Goal: Feedback & Contribution: Submit feedback/report problem

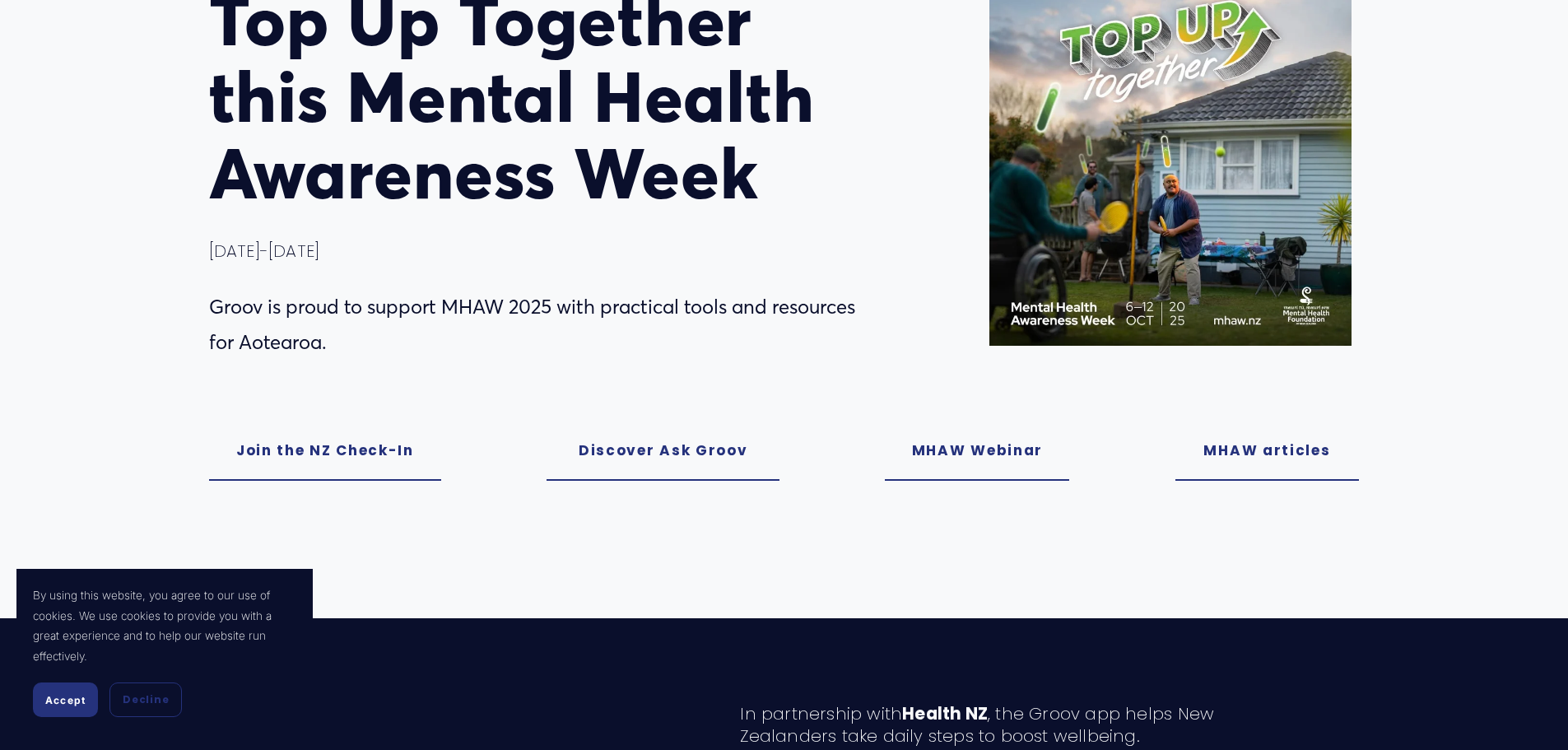
scroll to position [247, 0]
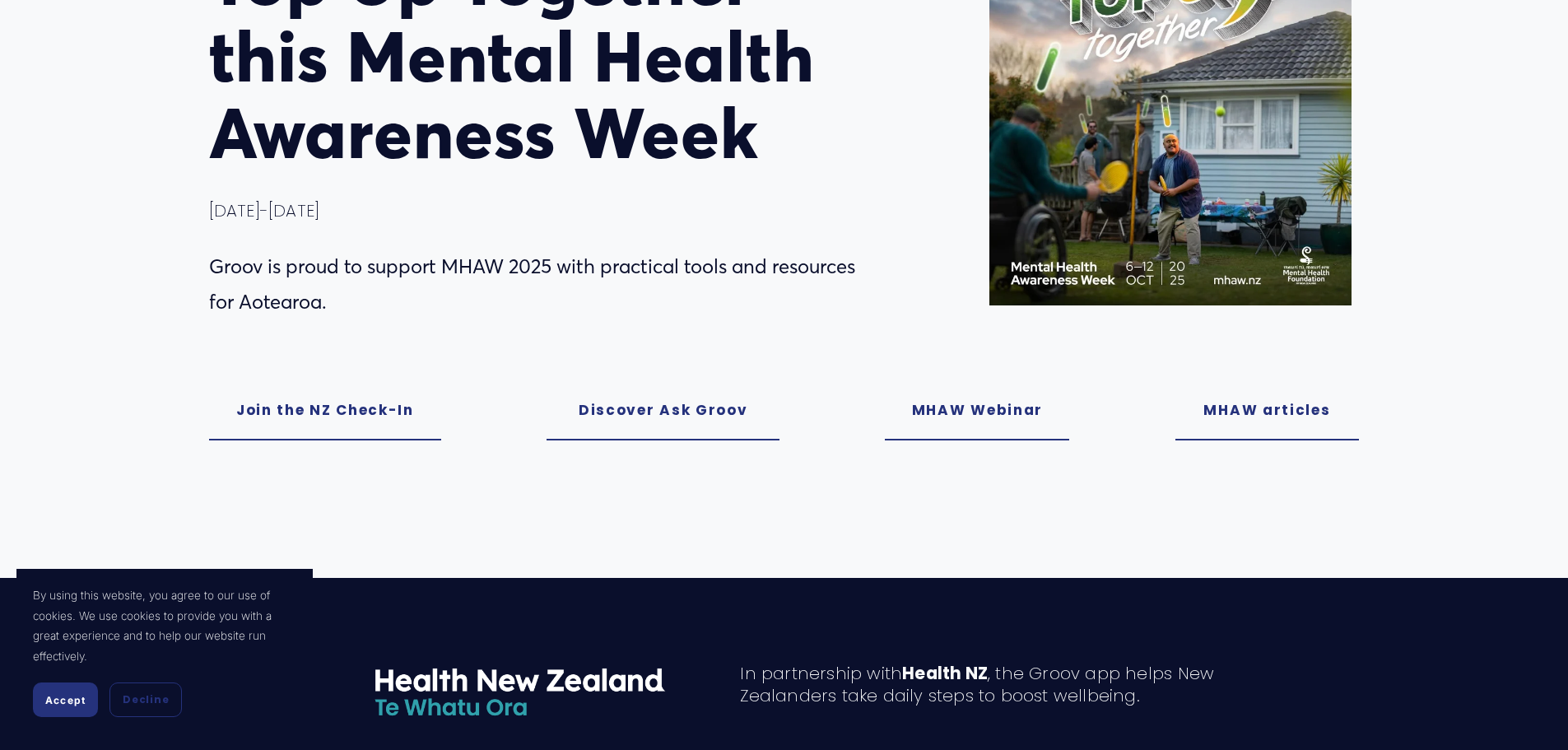
click at [1017, 419] on link "MHAW Webinar" at bounding box center [977, 411] width 185 height 58
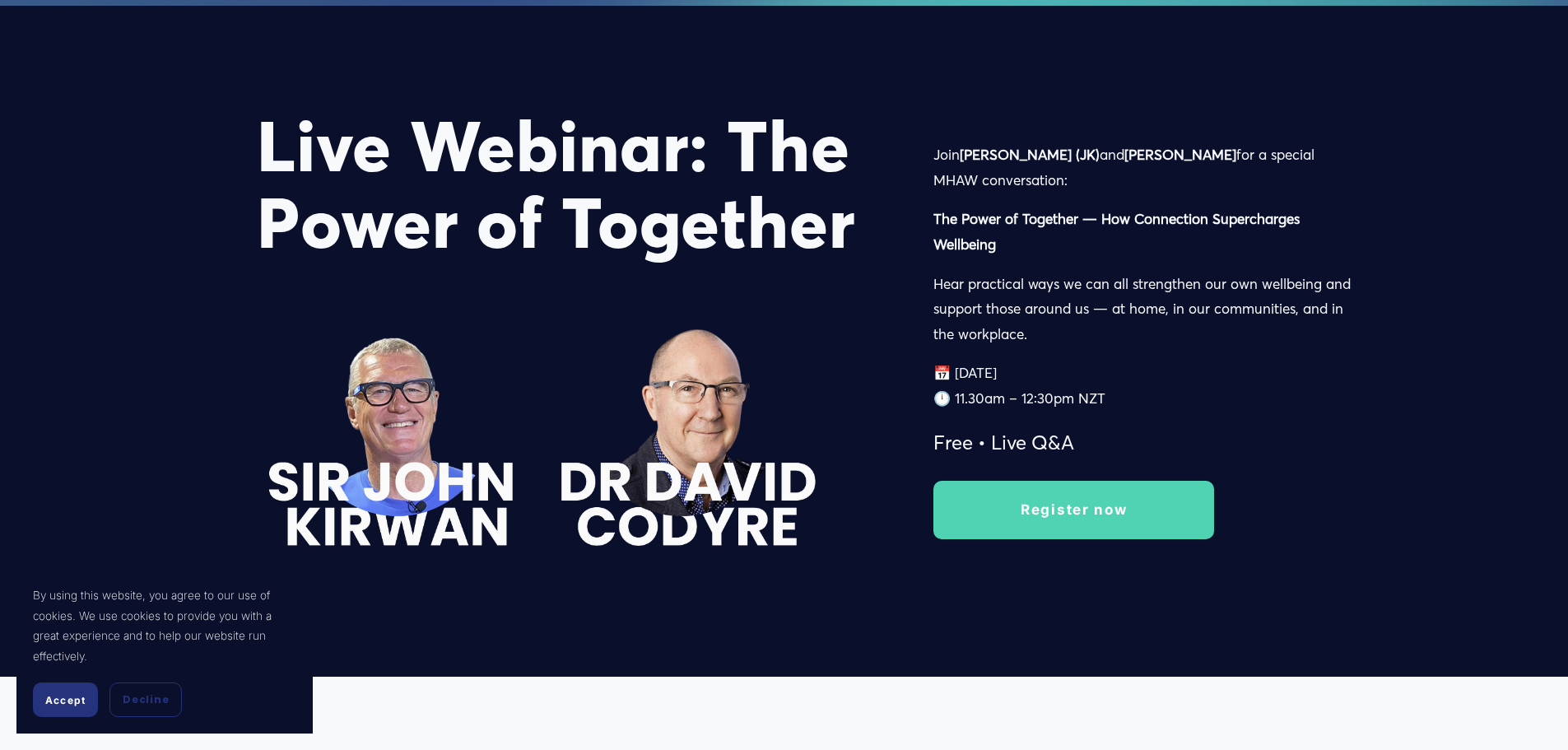
scroll to position [2476, 0]
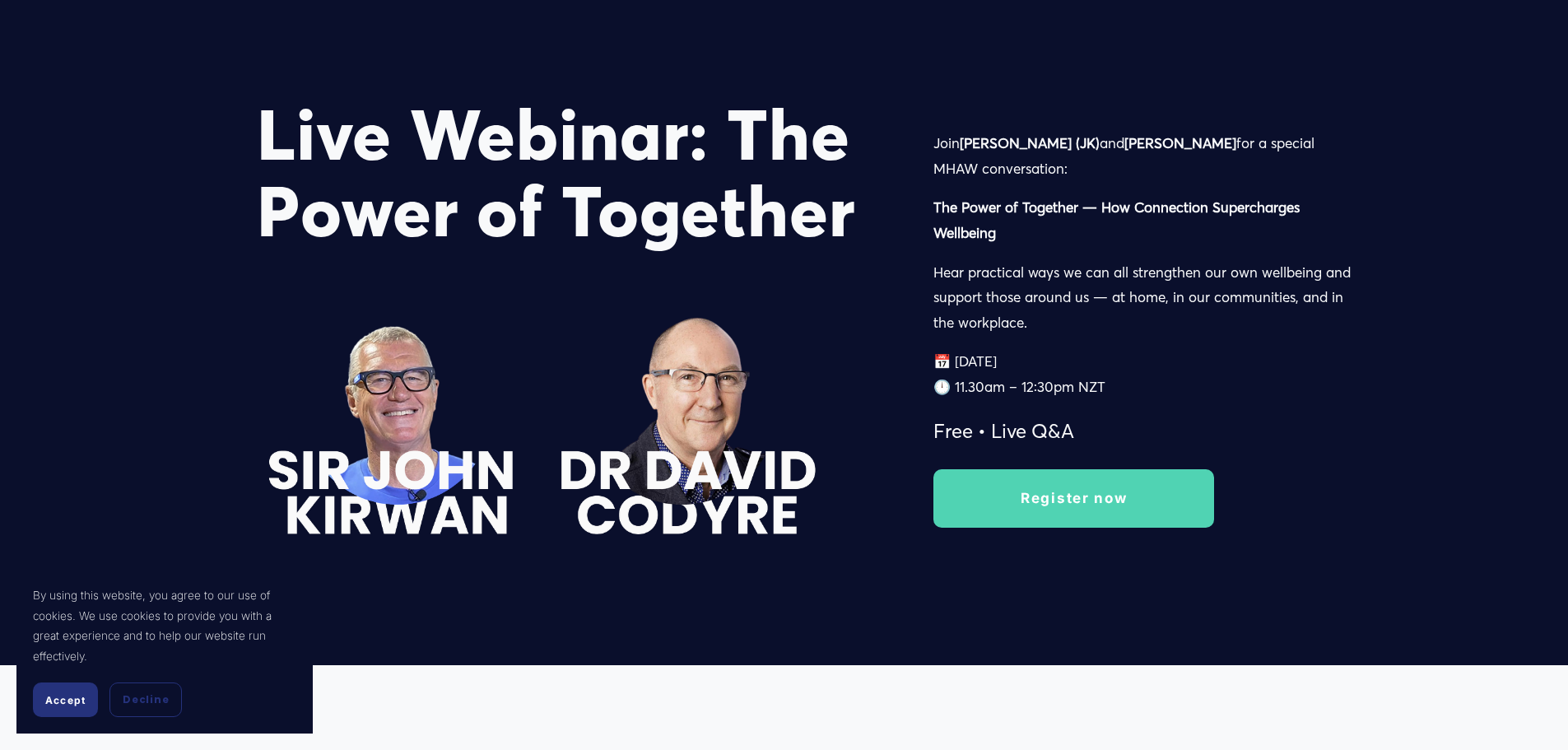
click at [1085, 512] on link "Register now" at bounding box center [1073, 498] width 281 height 58
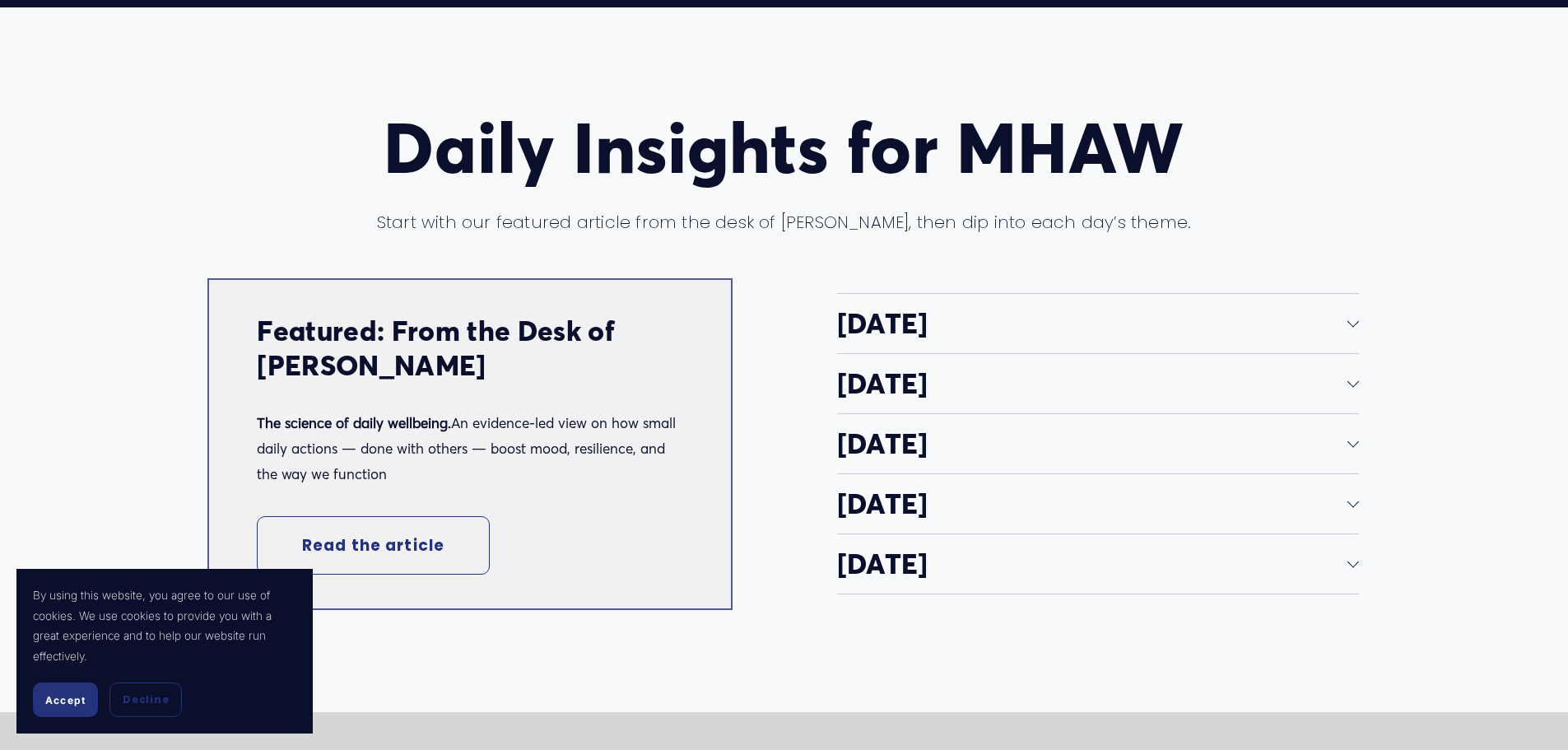
scroll to position [3135, 0]
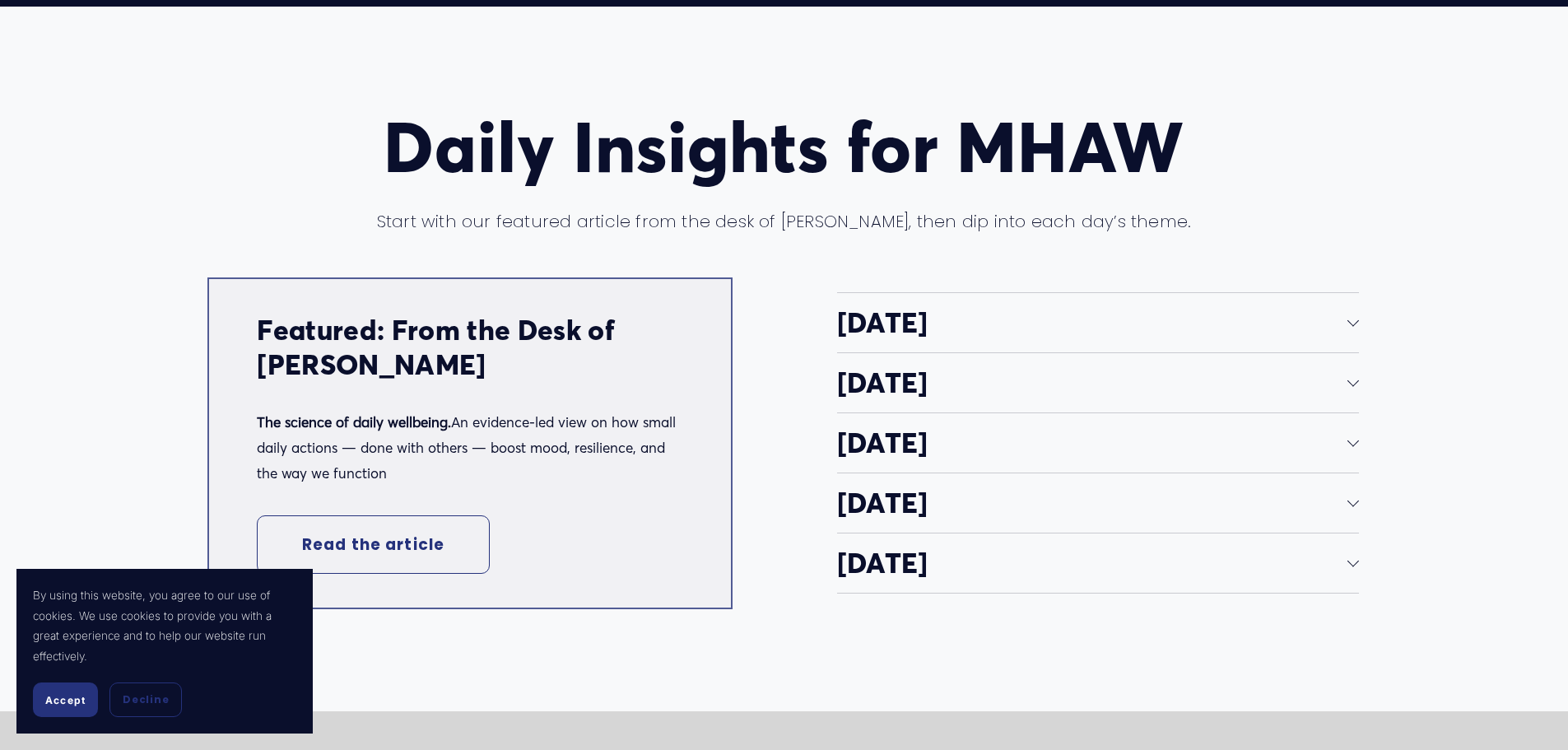
click at [68, 697] on span "Accept" at bounding box center [65, 700] width 40 height 12
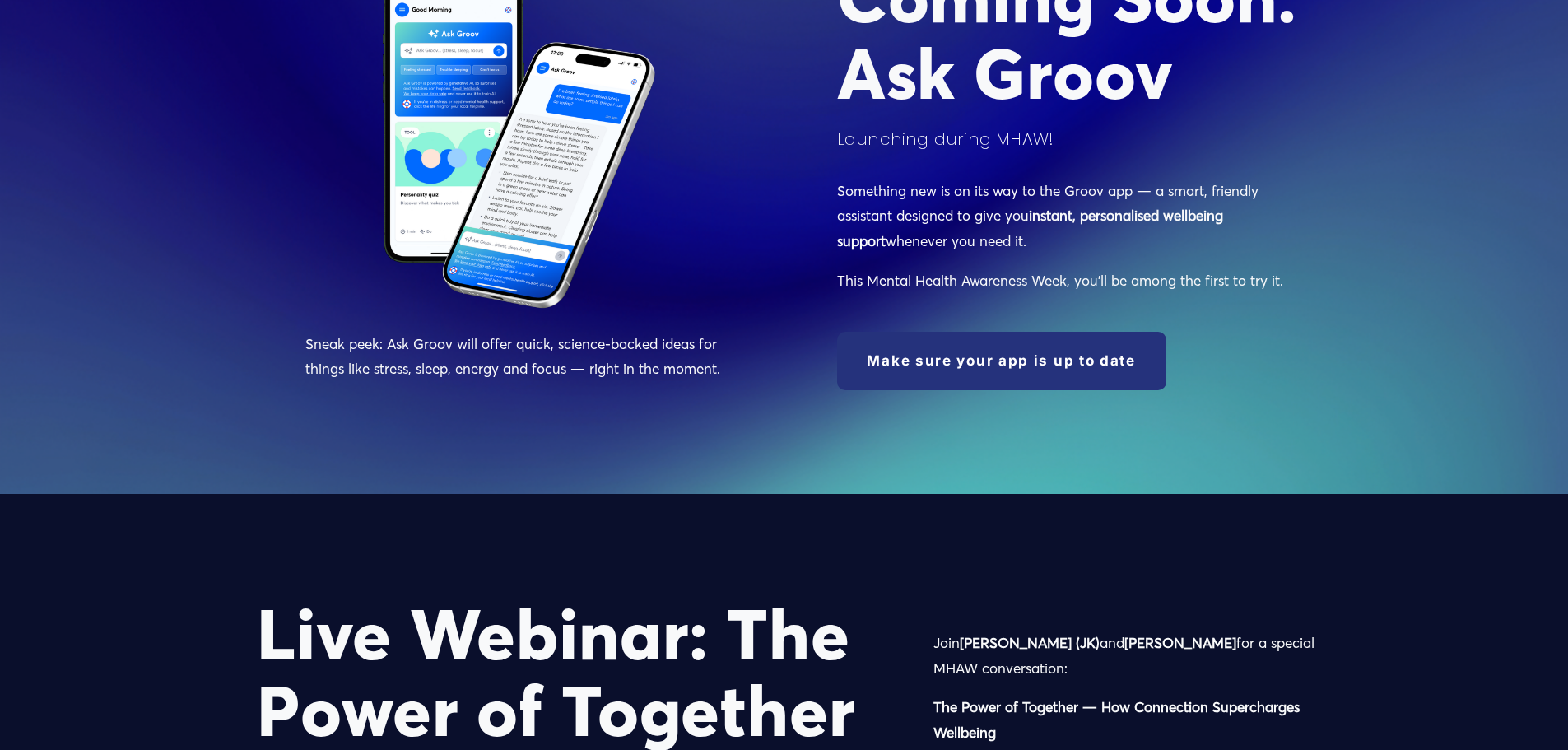
scroll to position [2553, 0]
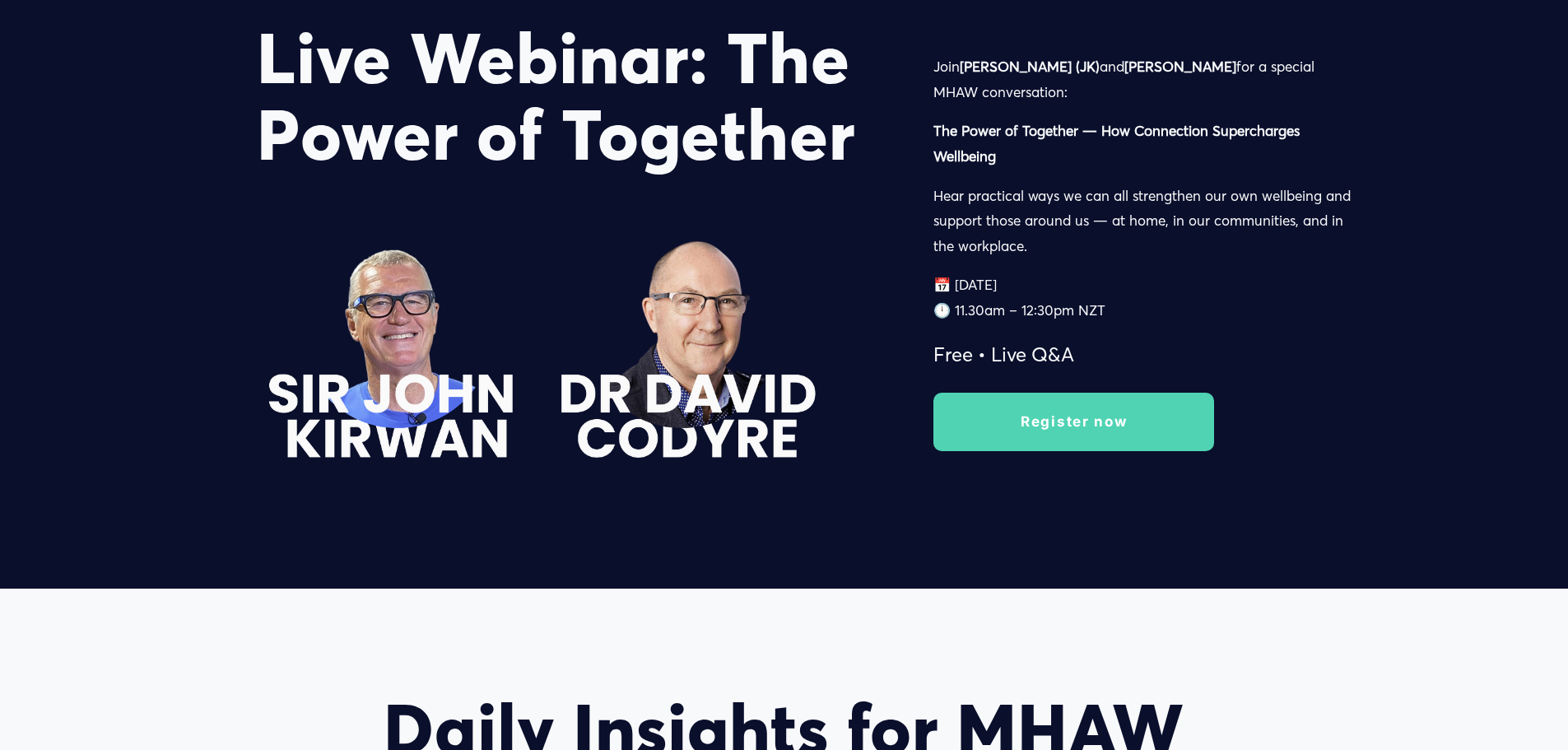
click at [978, 421] on link "Register now" at bounding box center [1073, 422] width 281 height 58
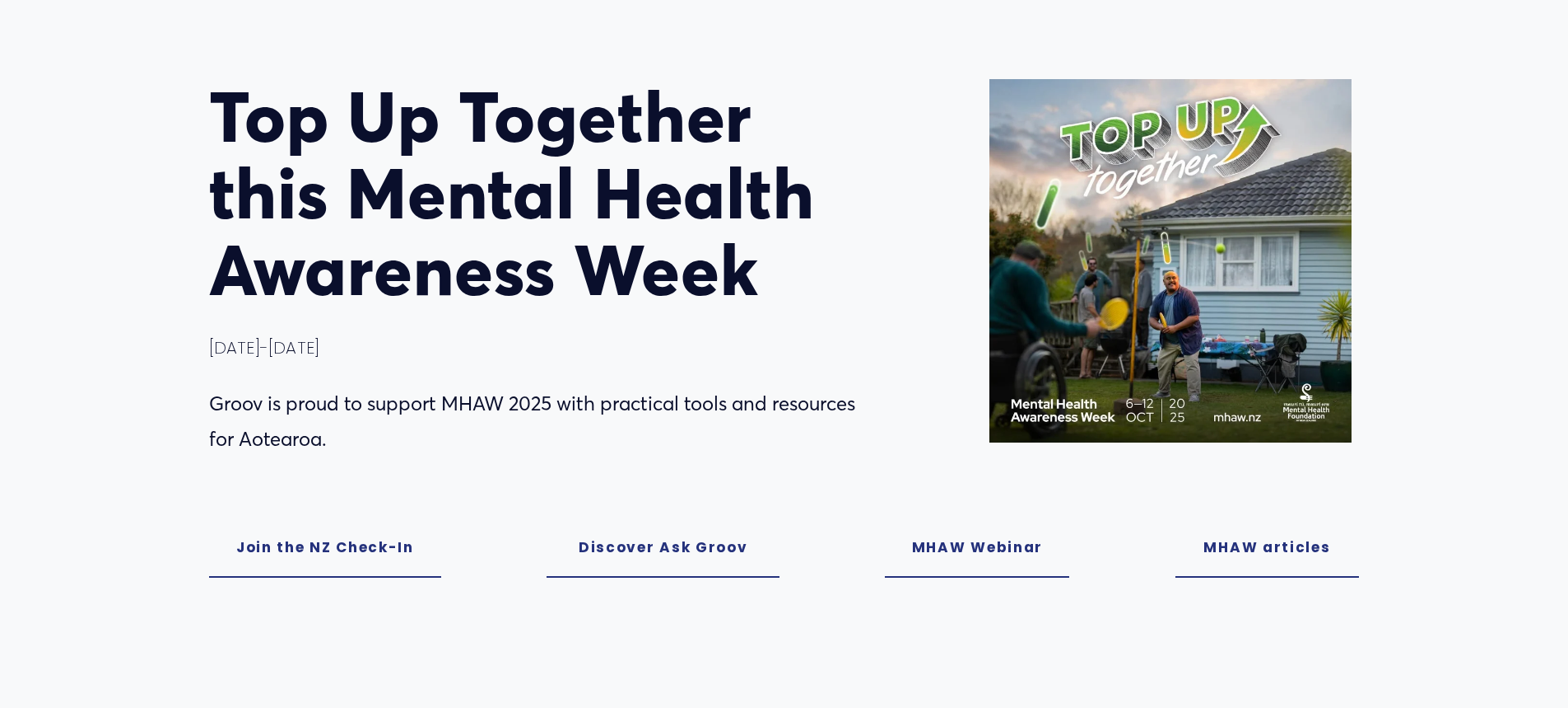
scroll to position [330, 0]
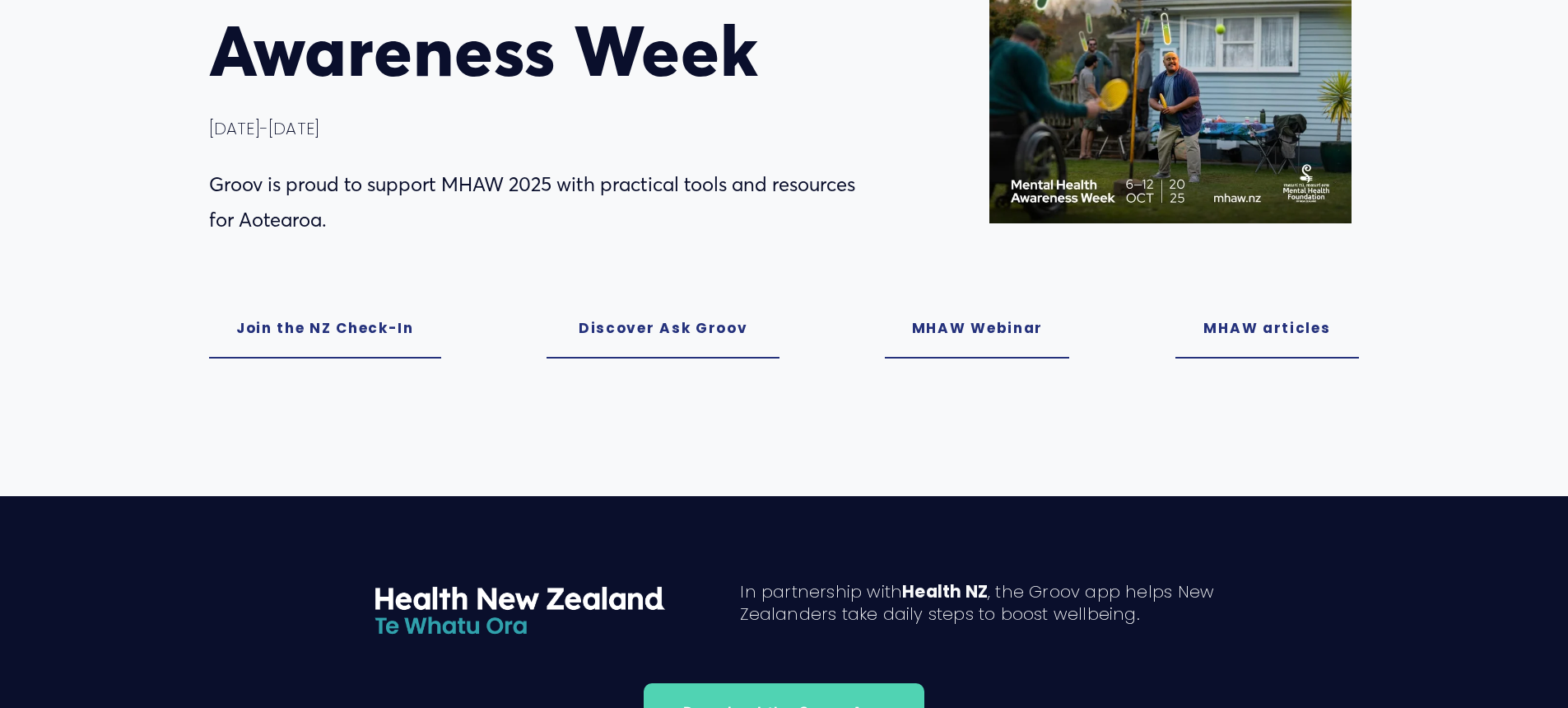
click at [959, 335] on link "MHAW Webinar" at bounding box center [977, 329] width 185 height 58
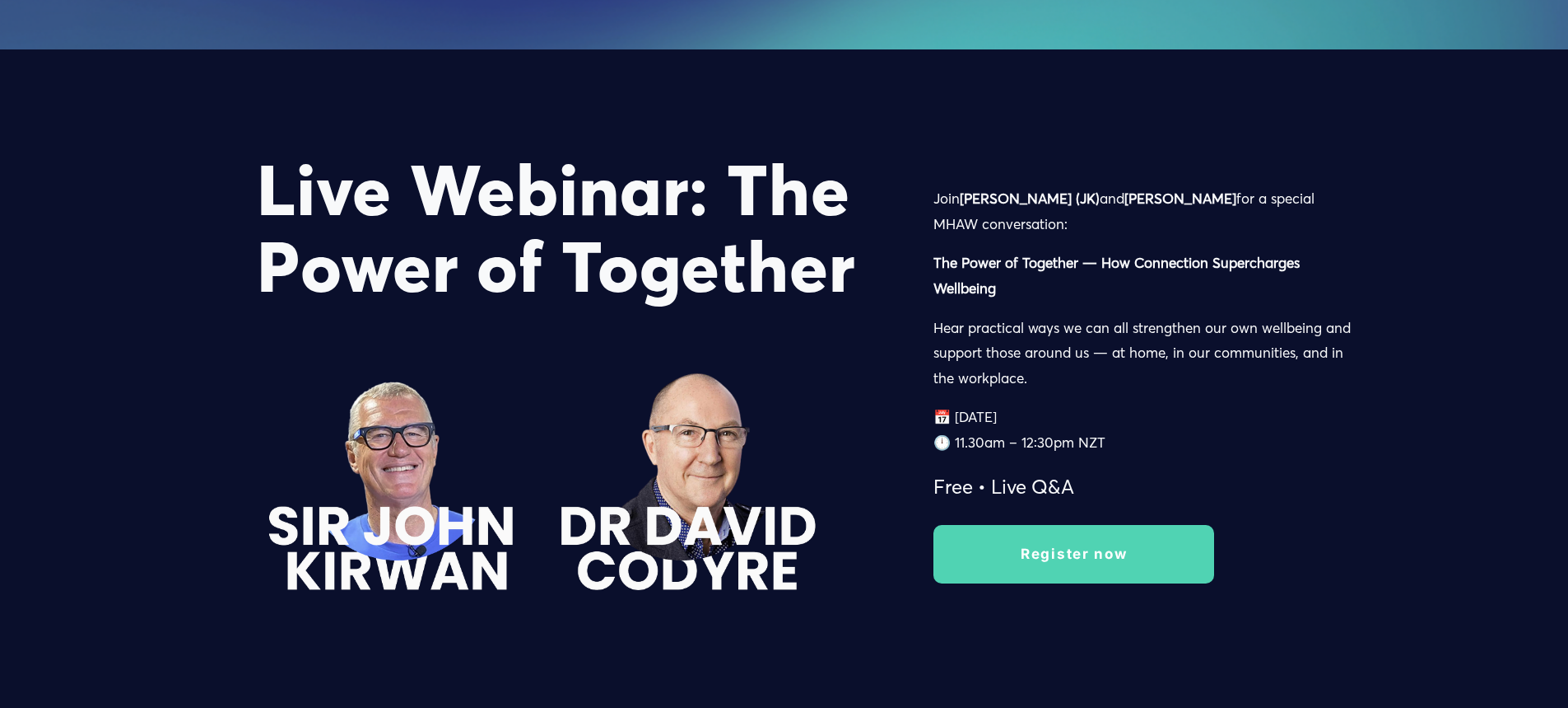
scroll to position [2563, 0]
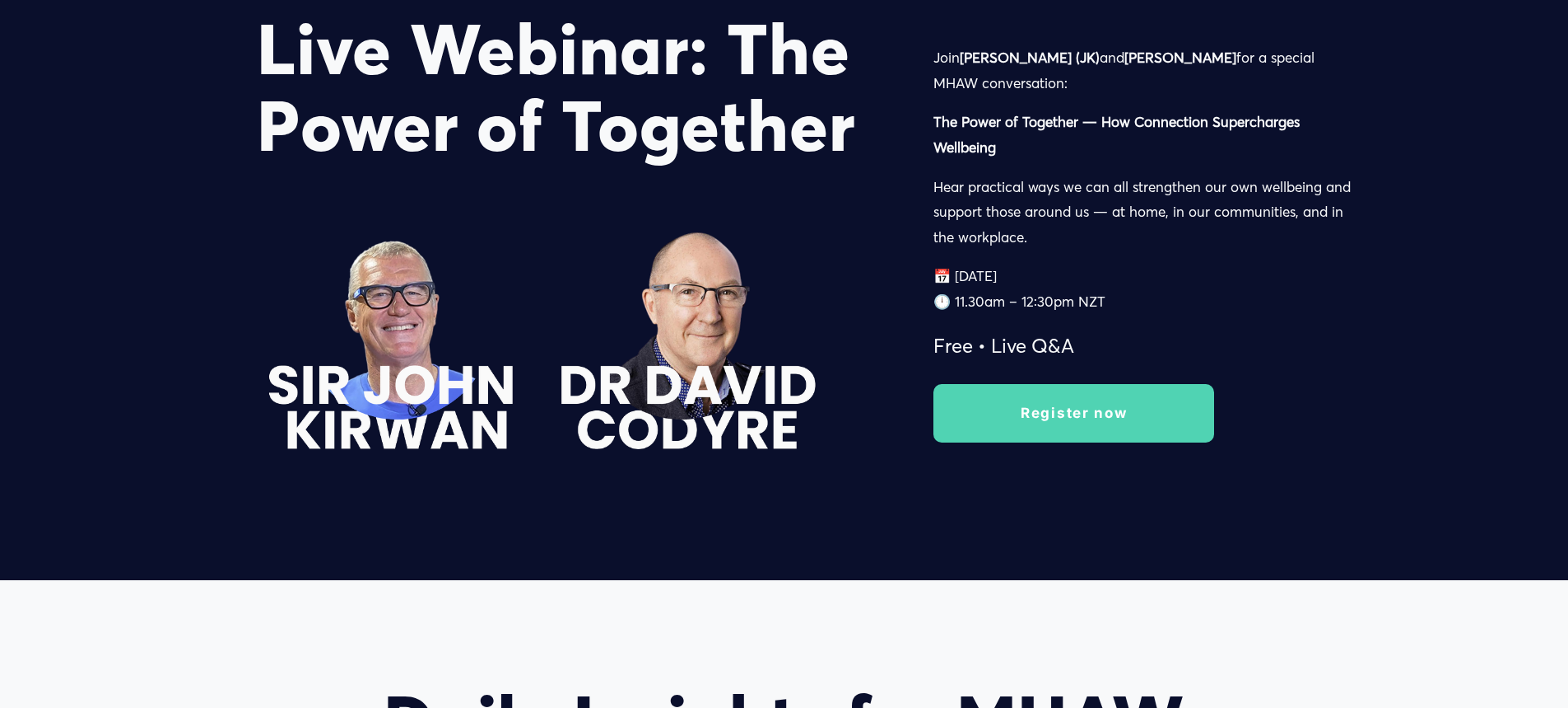
click at [1031, 415] on link "Register now" at bounding box center [1073, 413] width 281 height 58
click at [1072, 300] on p "📅 [DATE] 🕛 11.30am – 12:30pm NZT" at bounding box center [1147, 289] width 426 height 51
click at [1027, 271] on p "📅 [DATE] 🕛 11.30am – 12:30pm NZT" at bounding box center [1147, 289] width 426 height 51
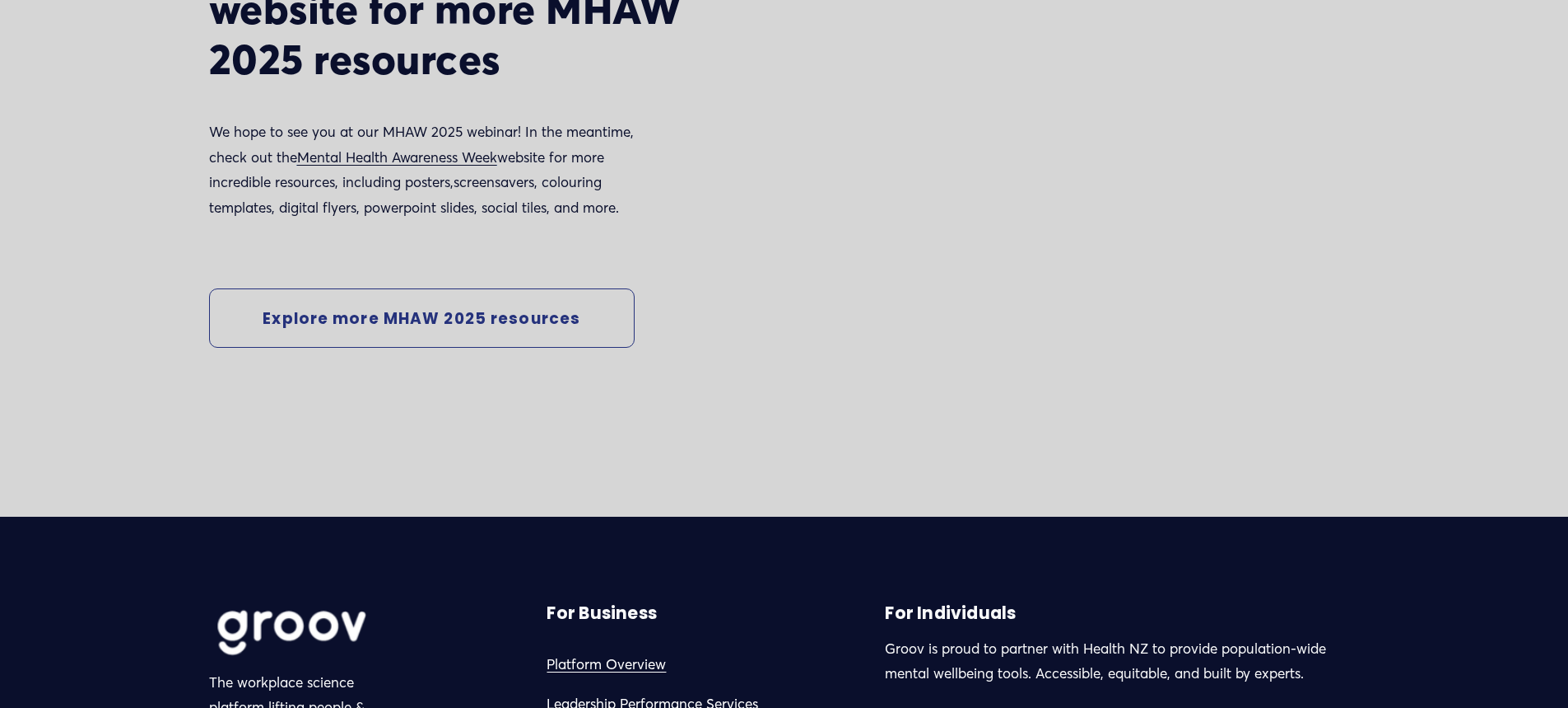
scroll to position [4623, 0]
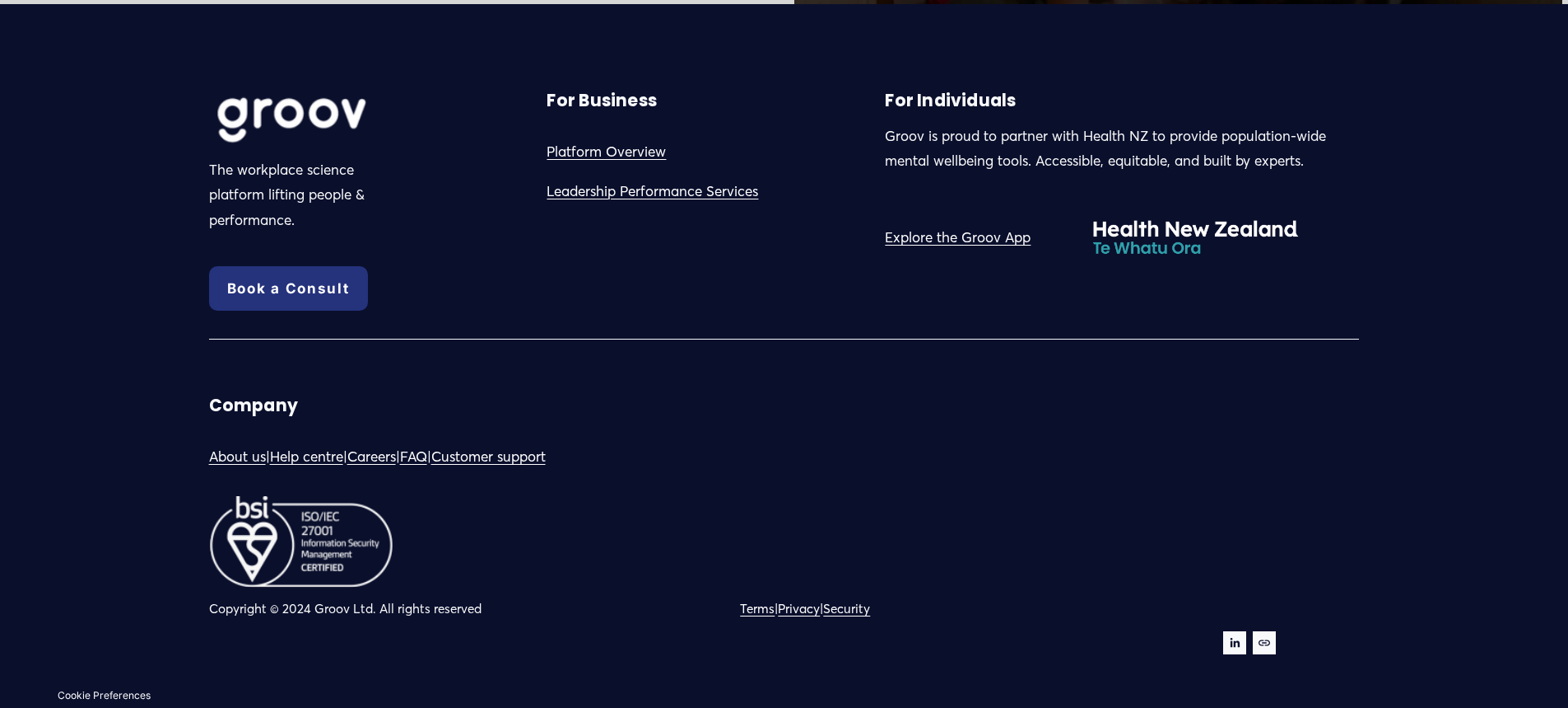
click at [516, 462] on link "Customer support" at bounding box center [489, 456] width 114 height 25
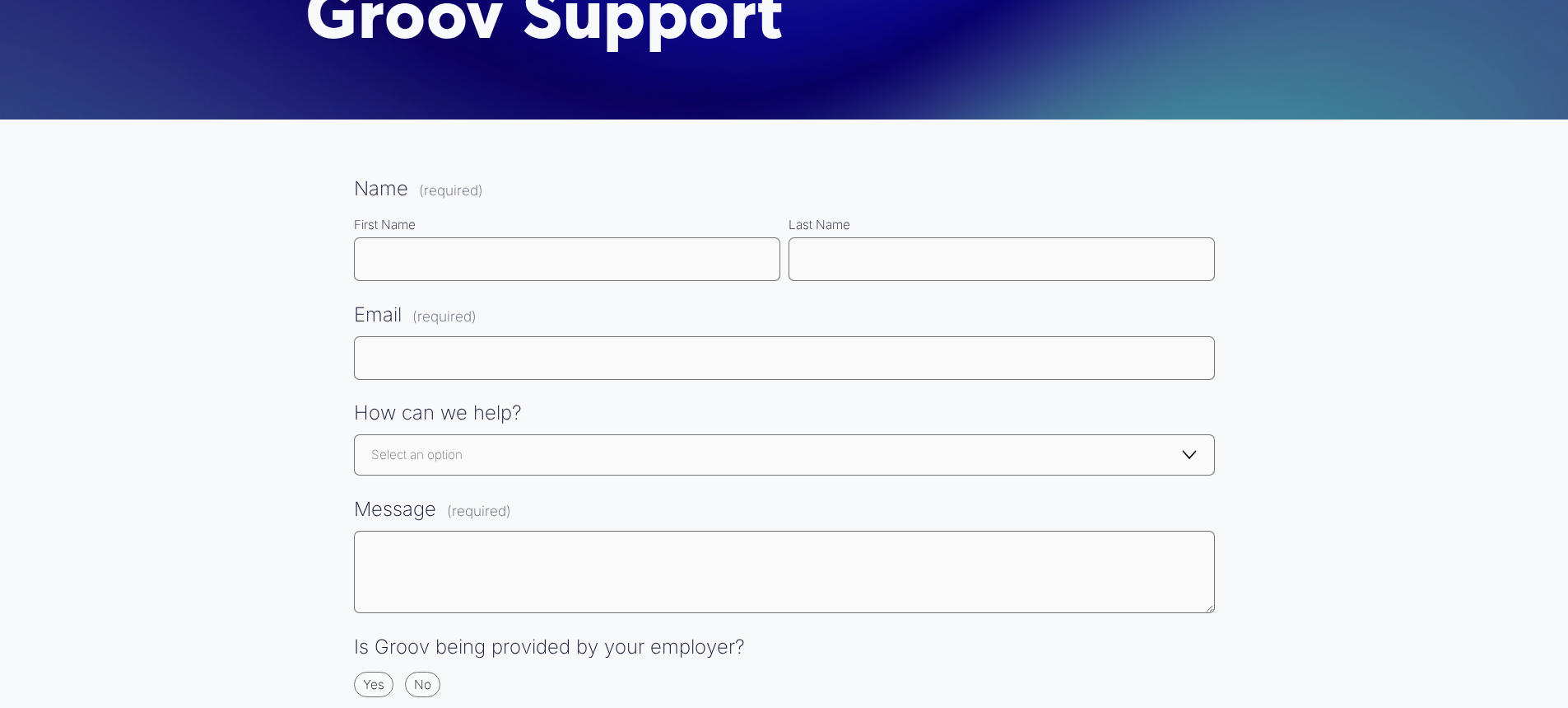
scroll to position [412, 0]
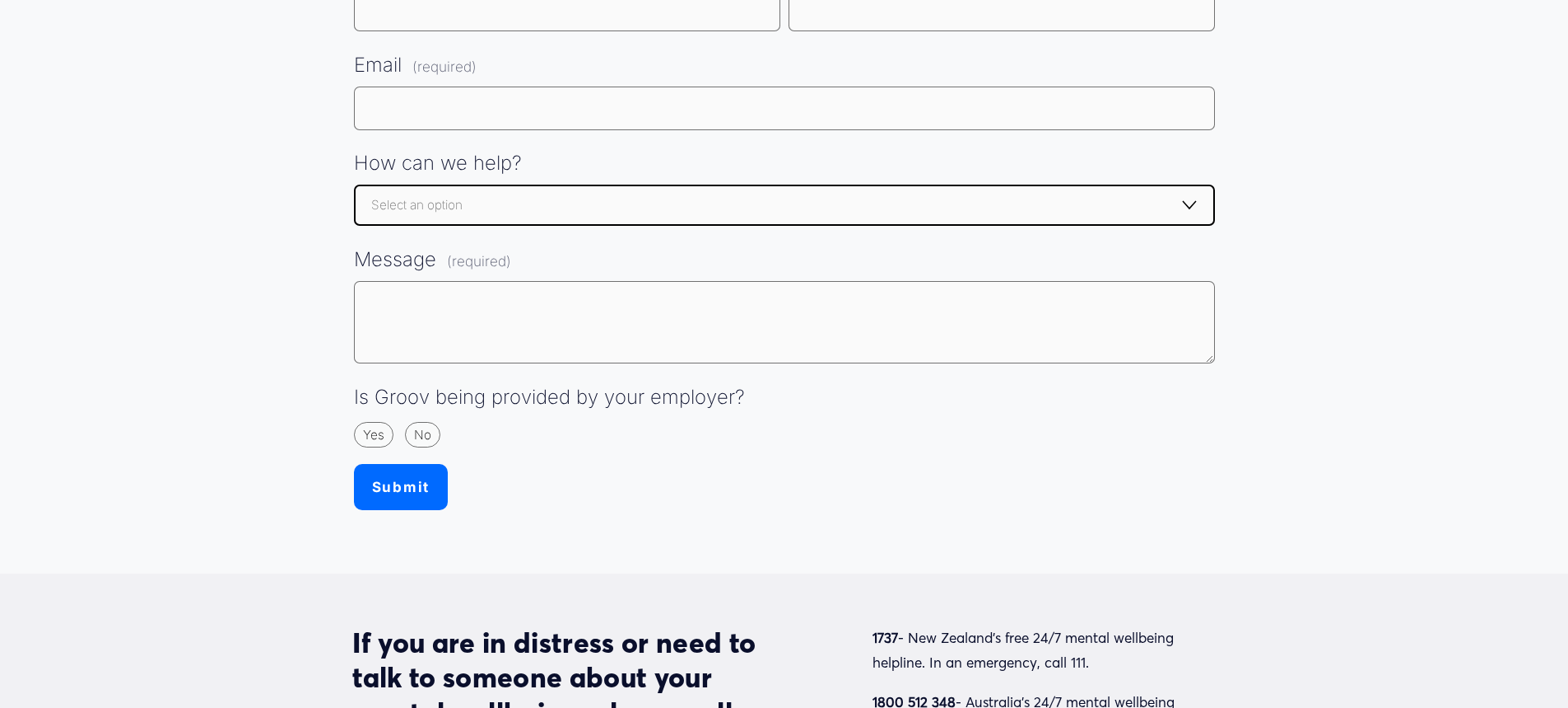
click at [473, 200] on select "Select an option Select an option Getting started - I can't register / create a…" at bounding box center [784, 206] width 861 height 41
select select "General enquiry"
click at [354, 185] on select "Select an option Select an option Getting started - I can't register / create a…" at bounding box center [784, 206] width 861 height 41
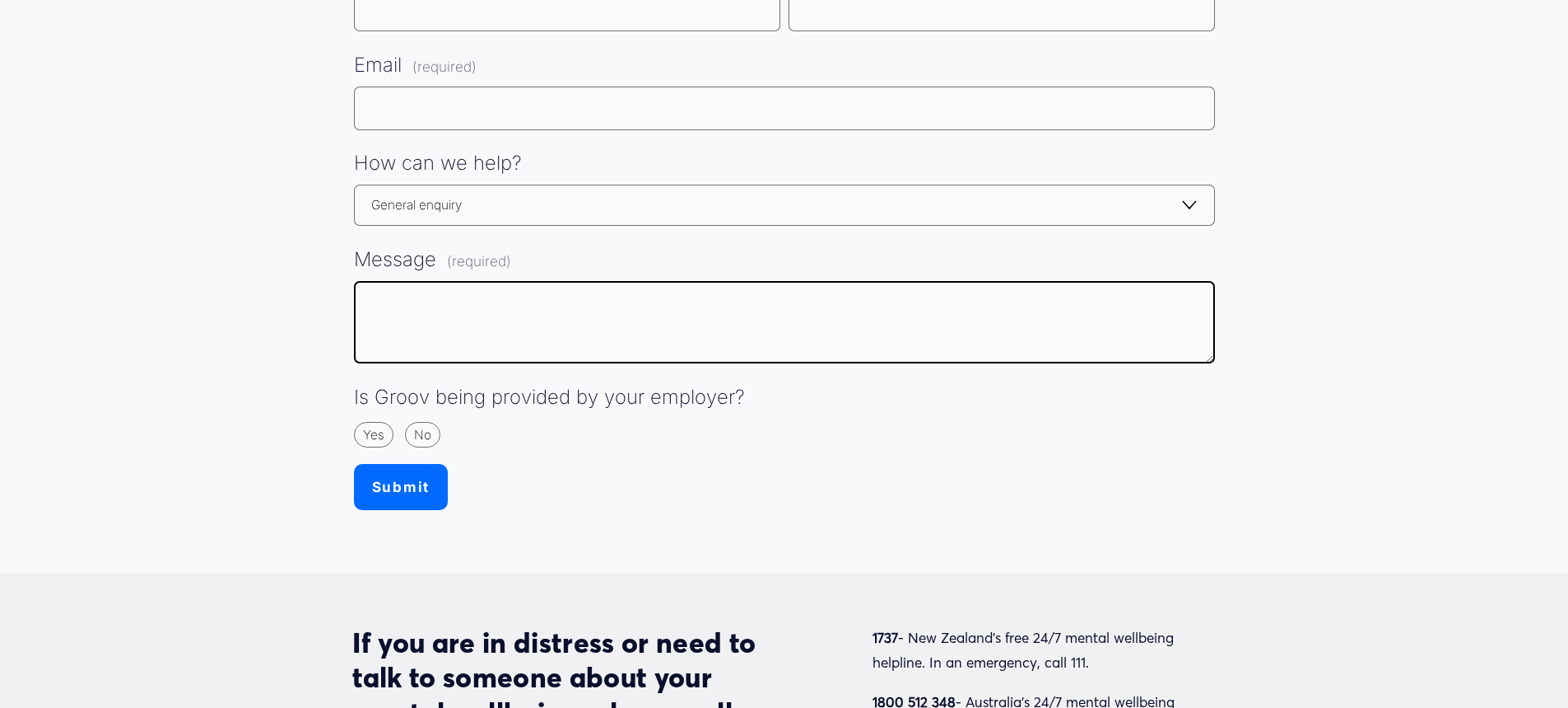
click at [414, 306] on textarea "Message (required)" at bounding box center [784, 322] width 861 height 83
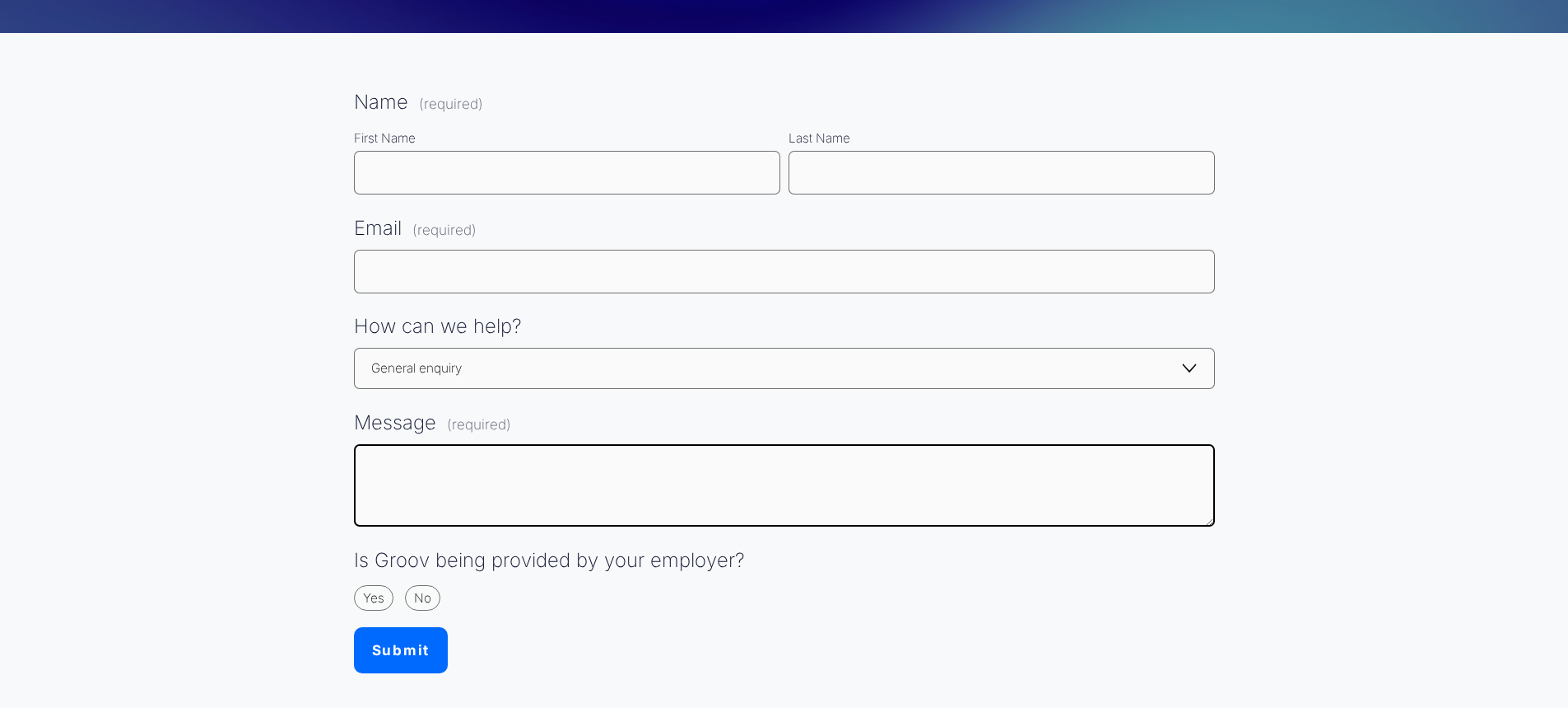
scroll to position [247, 0]
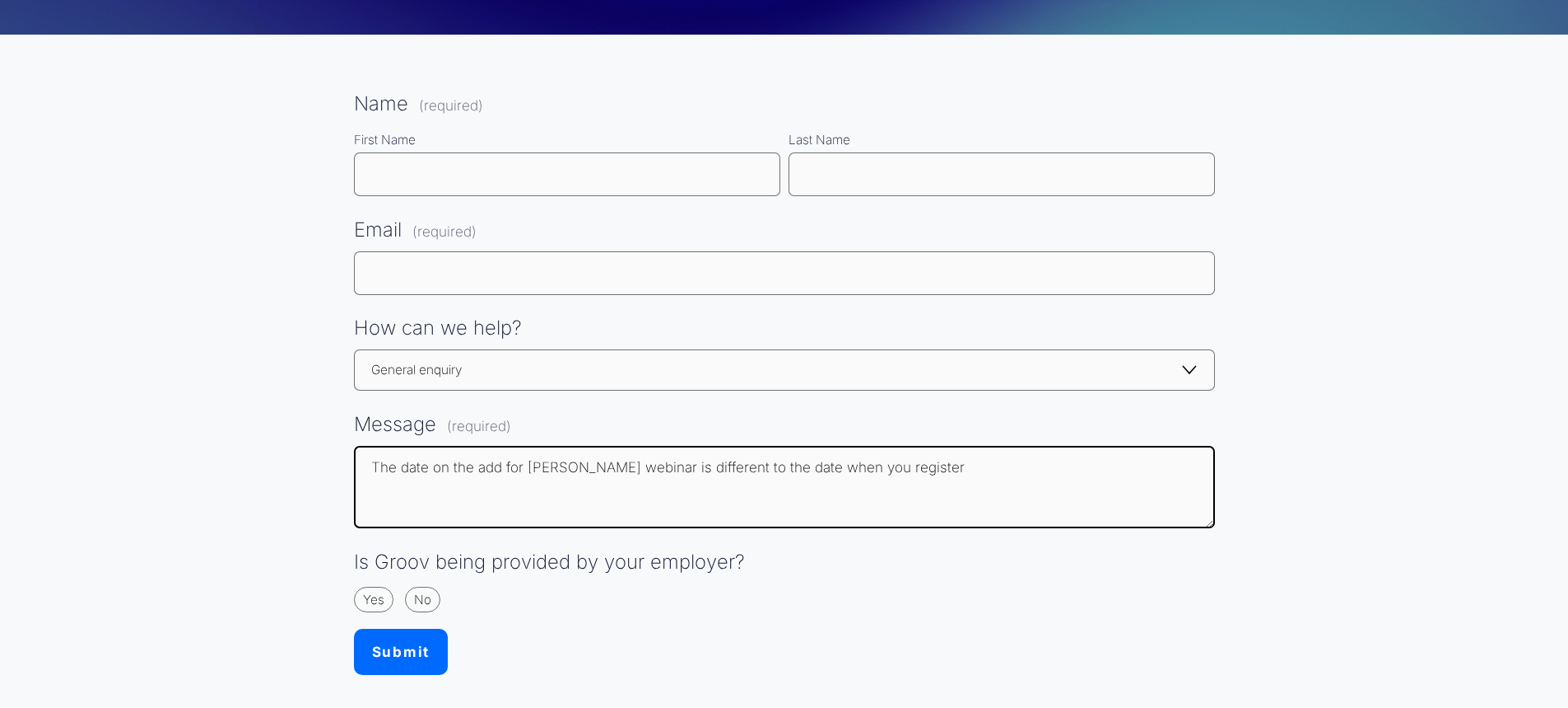
type textarea "The date on the add for John Kirwan webinar is different to the date when you r…"
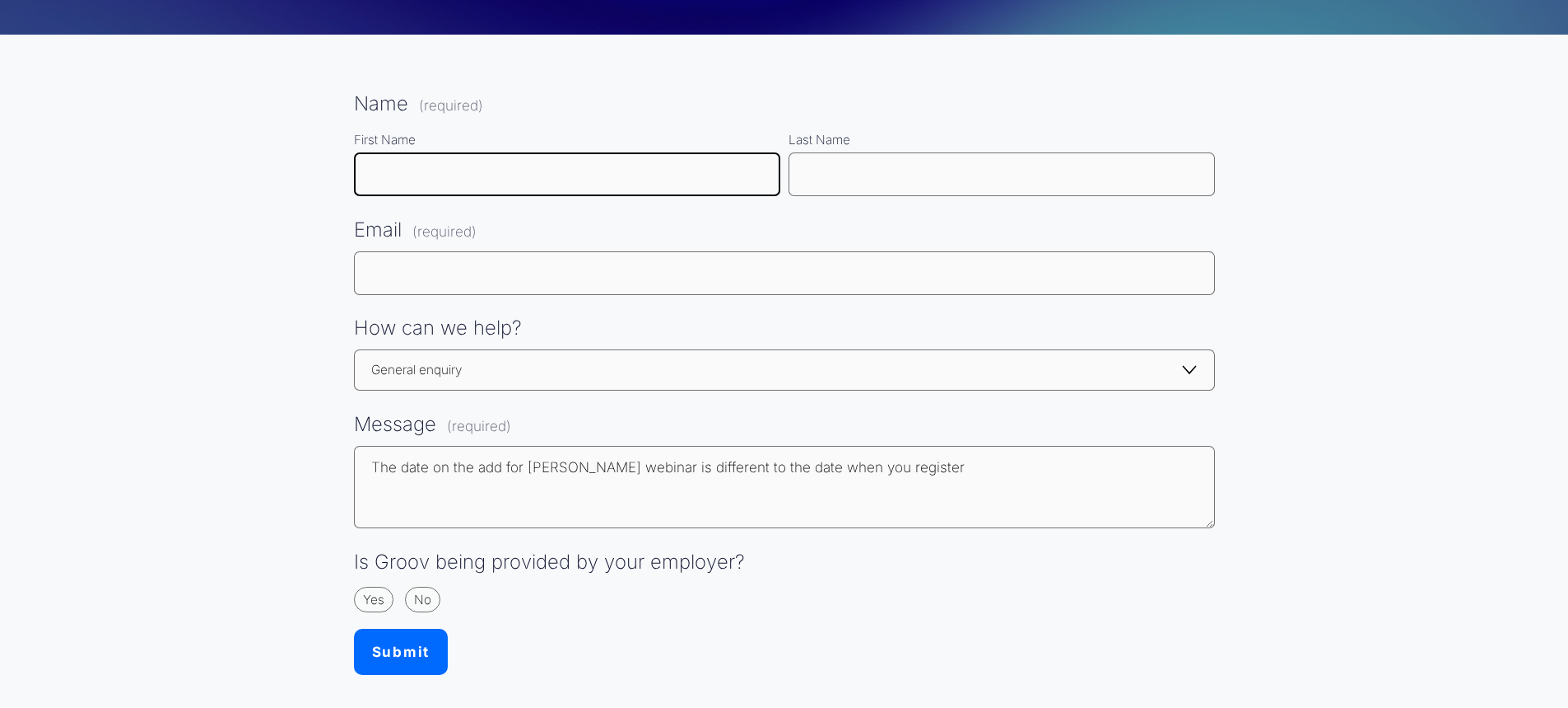
click at [540, 172] on input "First Name" at bounding box center [567, 174] width 427 height 44
type input "Jo"
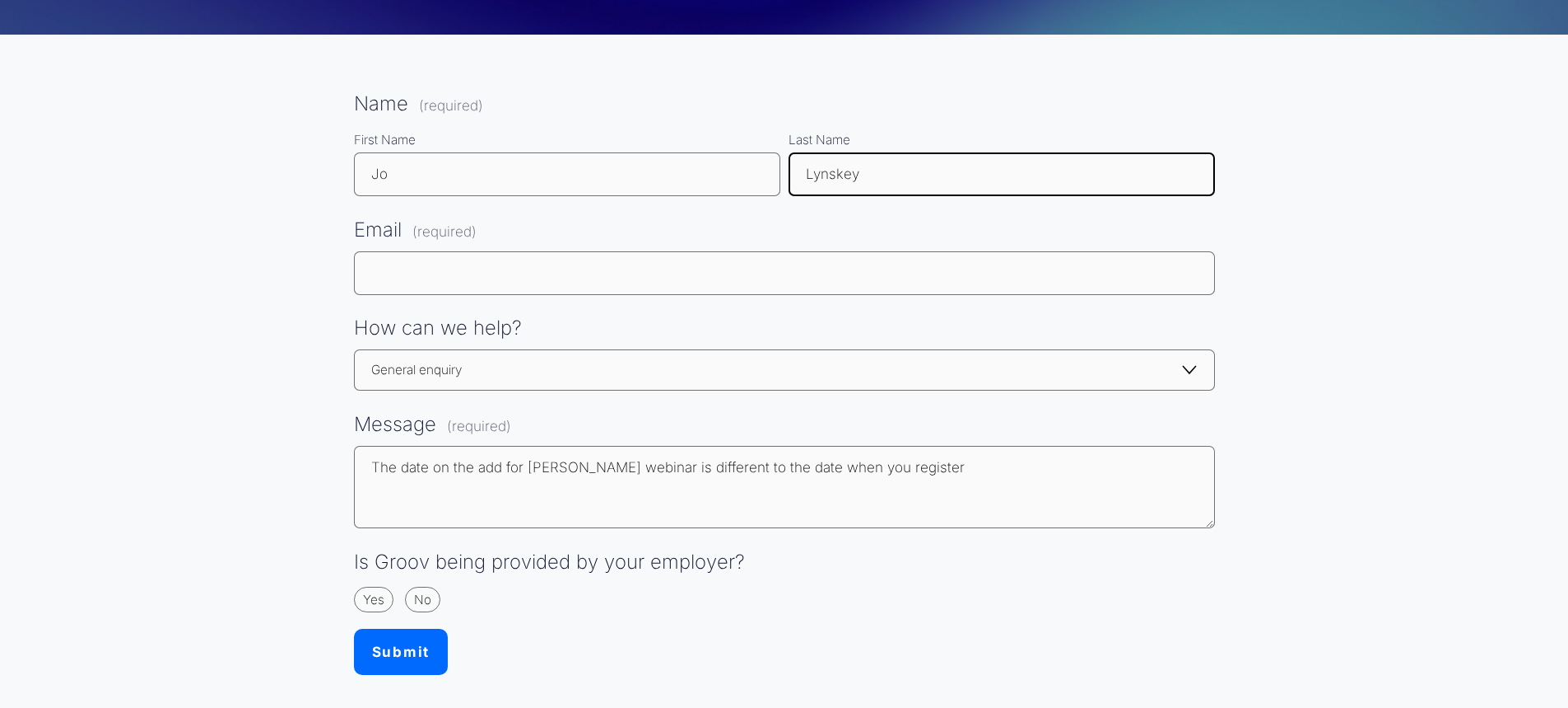
type input "Lynskey"
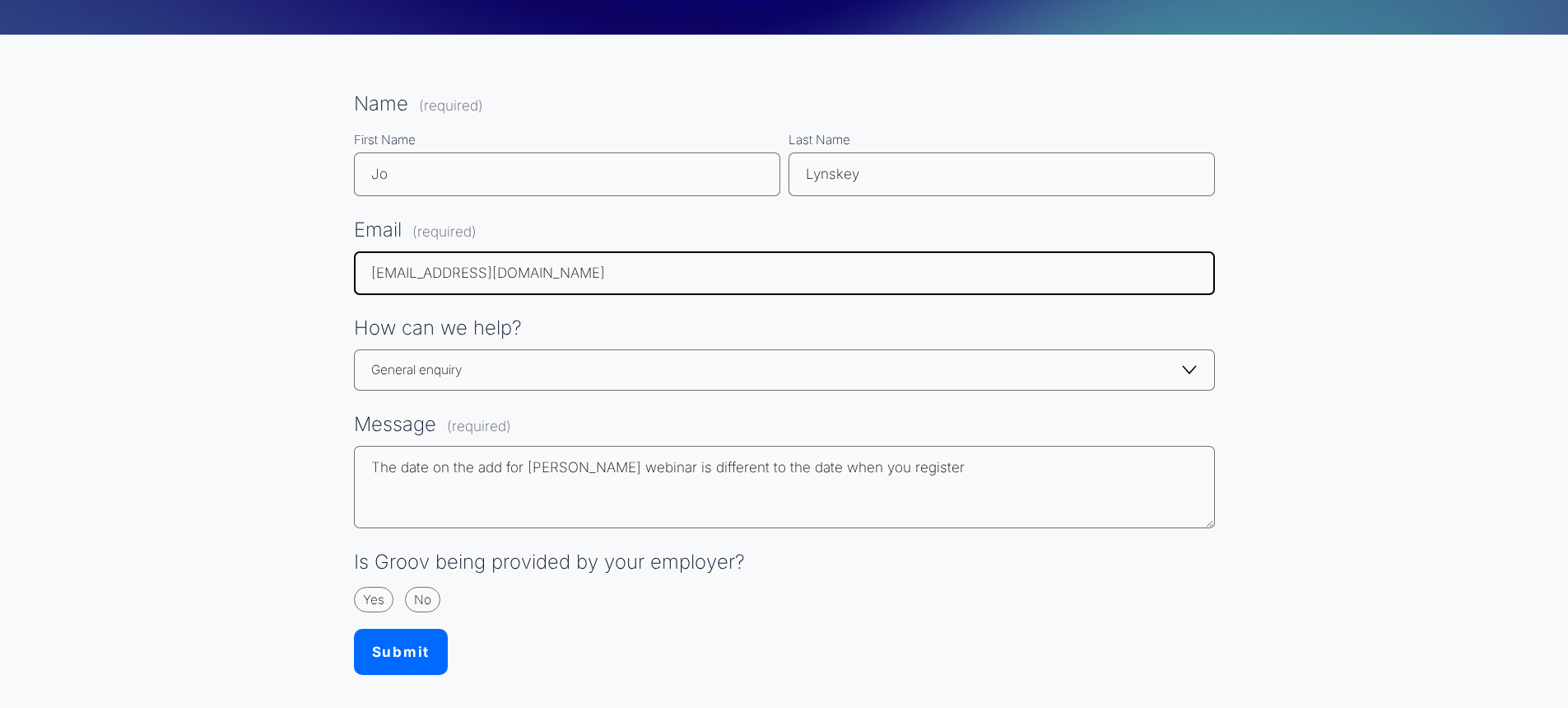
type input "Jo.Lynskey@westernbaygovt.nz"
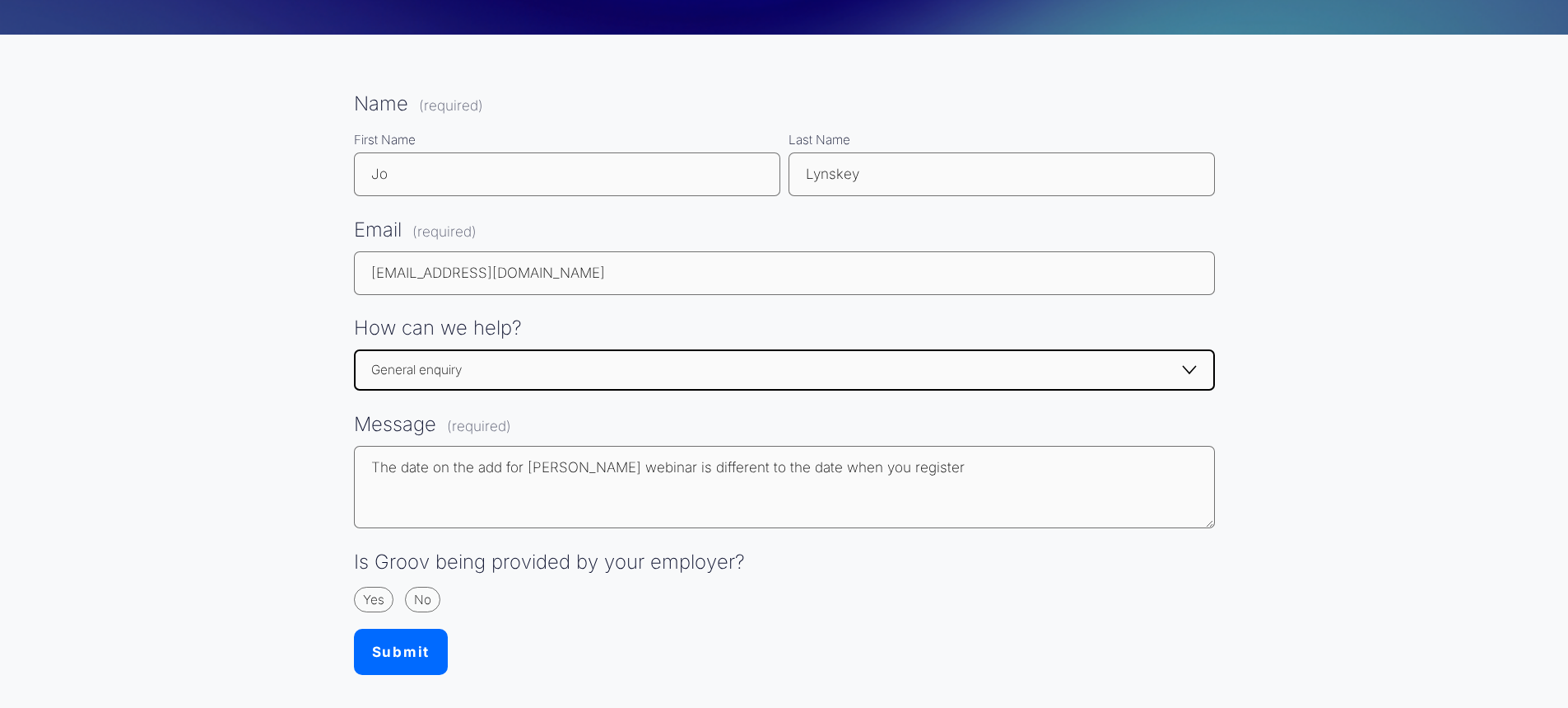
click at [471, 374] on select "Select an option Getting started - I can't register / create an account I can't…" at bounding box center [784, 370] width 861 height 41
click at [471, 373] on select "Select an option Getting started - I can't register / create an account I can't…" at bounding box center [784, 370] width 861 height 41
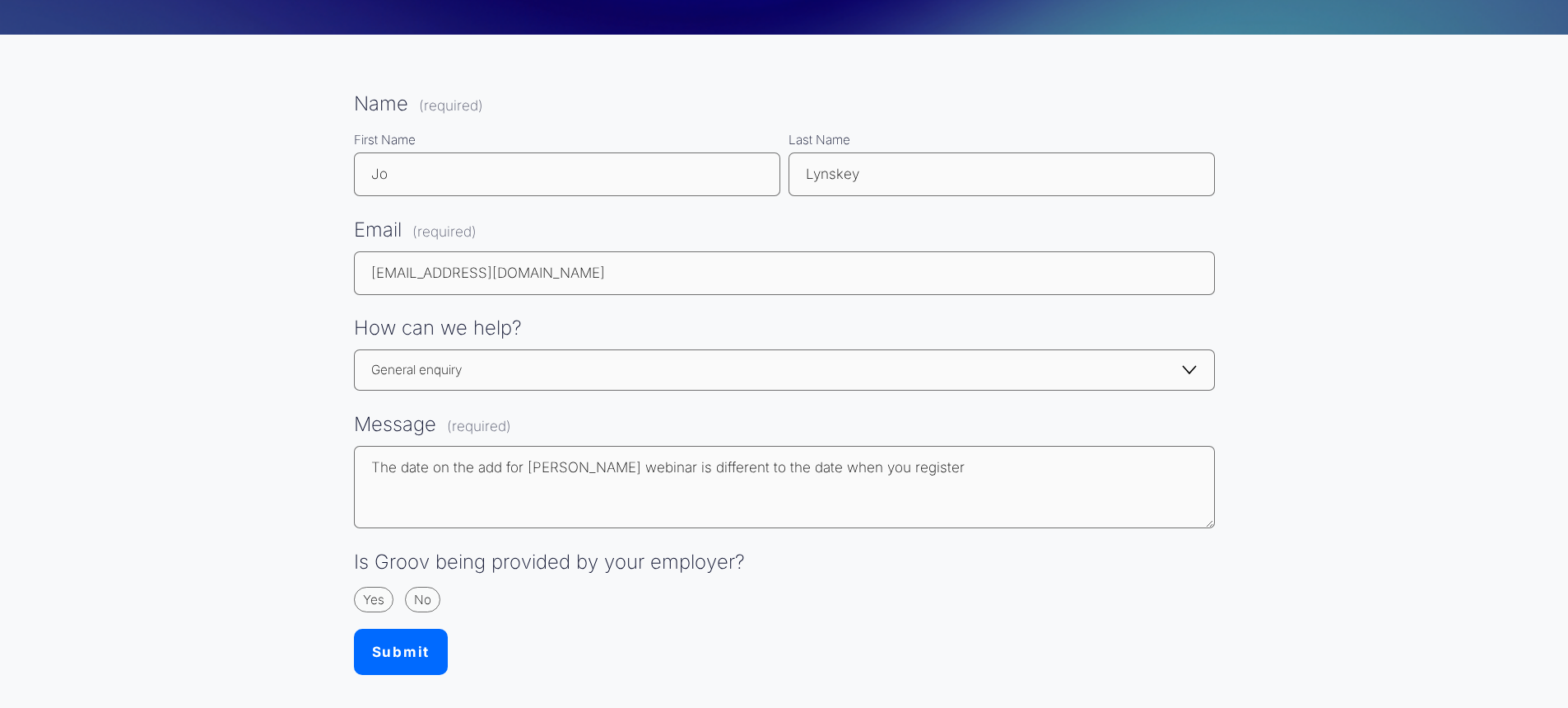
click at [410, 602] on label "No" at bounding box center [424, 600] width 38 height 26
click at [415, 602] on input "No" at bounding box center [419, 599] width 10 height 10
radio input "true"
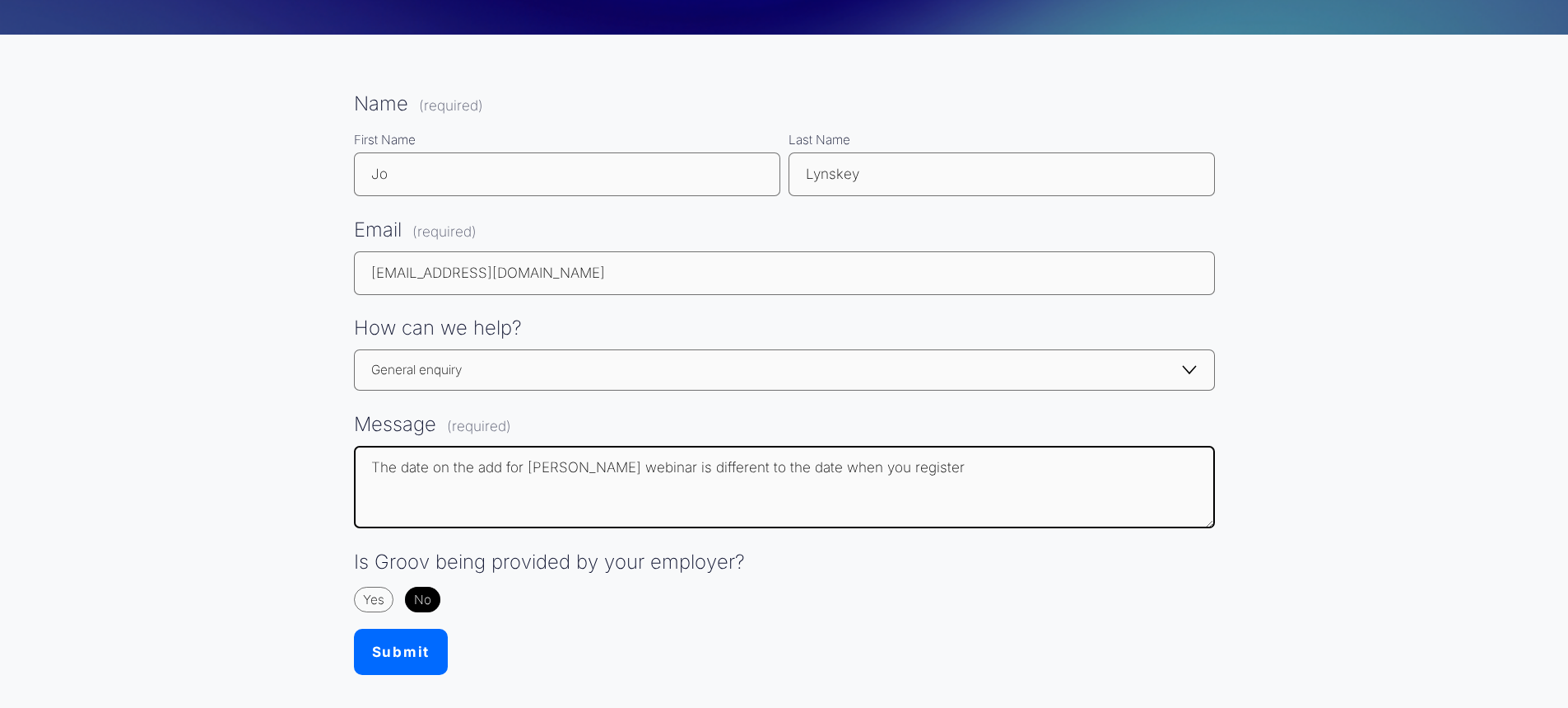
click at [662, 467] on textarea "The date on the add for John Kirwan webinar is different to the date when you r…" at bounding box center [784, 487] width 861 height 83
click at [1044, 462] on textarea "The date on the add for John Kirwan webinar 9 October is different to the date …" at bounding box center [784, 487] width 861 height 83
type textarea "The date on the add for John Kirwan webinar 9 October is different to the date …"
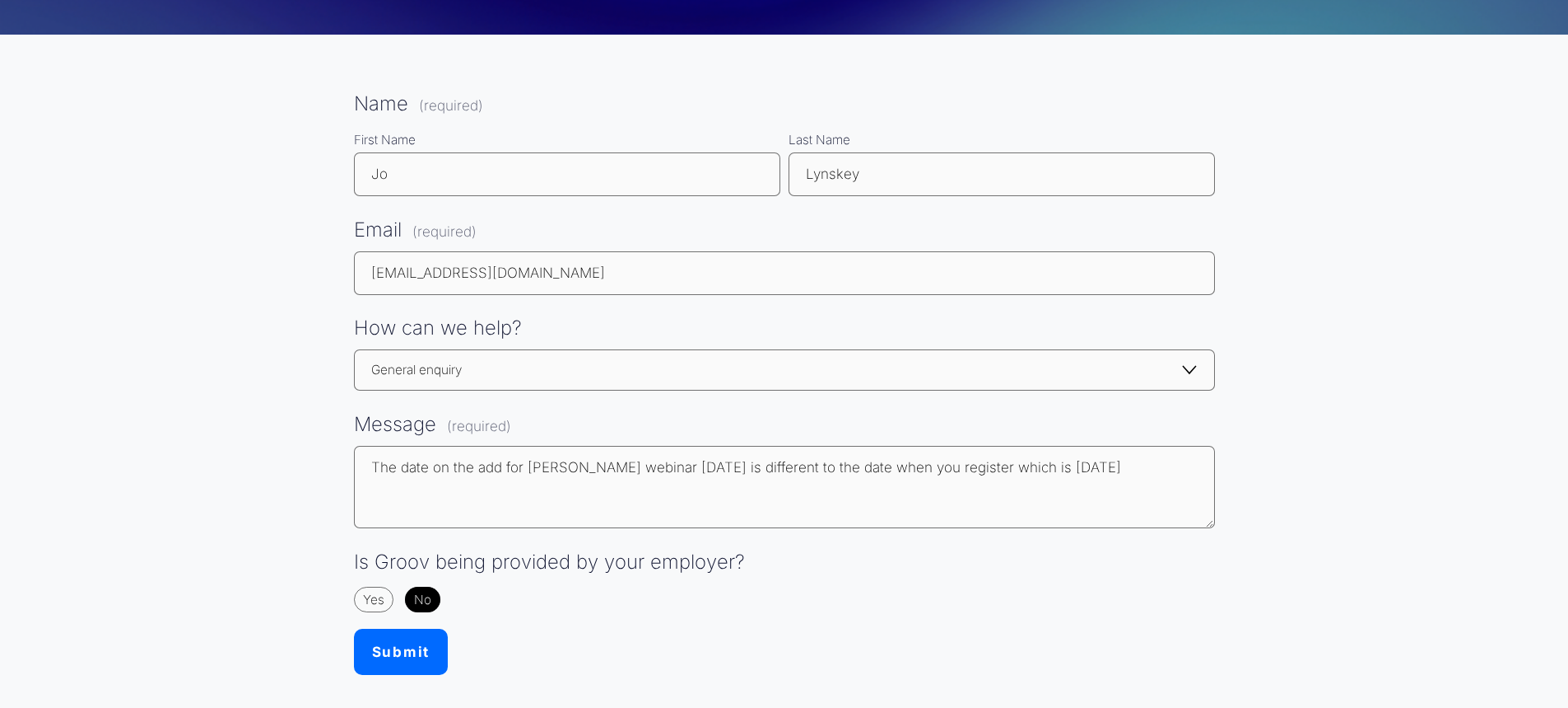
click at [398, 655] on button "Submit Submit" at bounding box center [401, 651] width 94 height 46
